Goal: Transaction & Acquisition: Purchase product/service

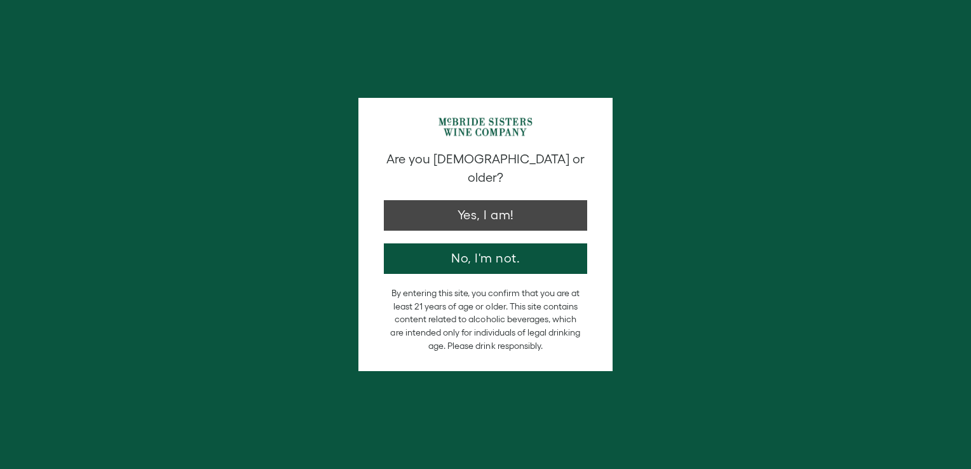
click at [504, 200] on button "Yes, I am!" at bounding box center [485, 215] width 203 height 30
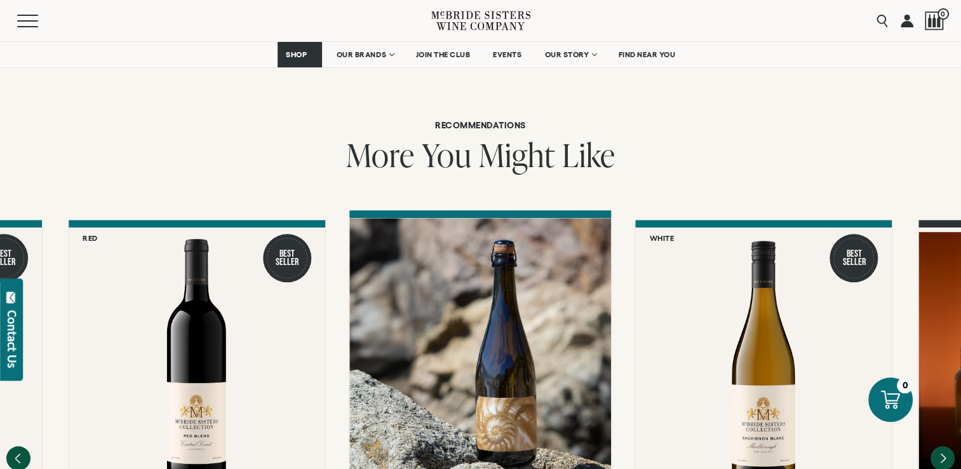
scroll to position [889, 0]
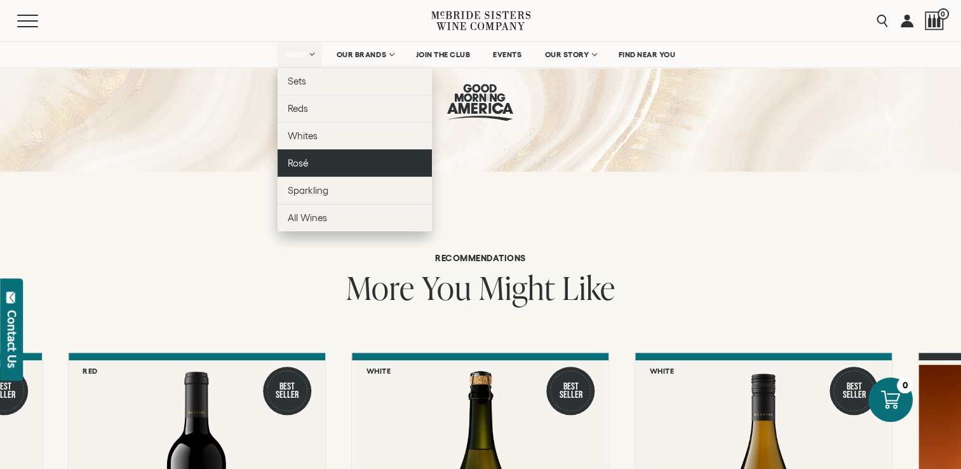
click at [294, 158] on span "Rosé" at bounding box center [298, 163] width 20 height 11
